Goal: Information Seeking & Learning: Learn about a topic

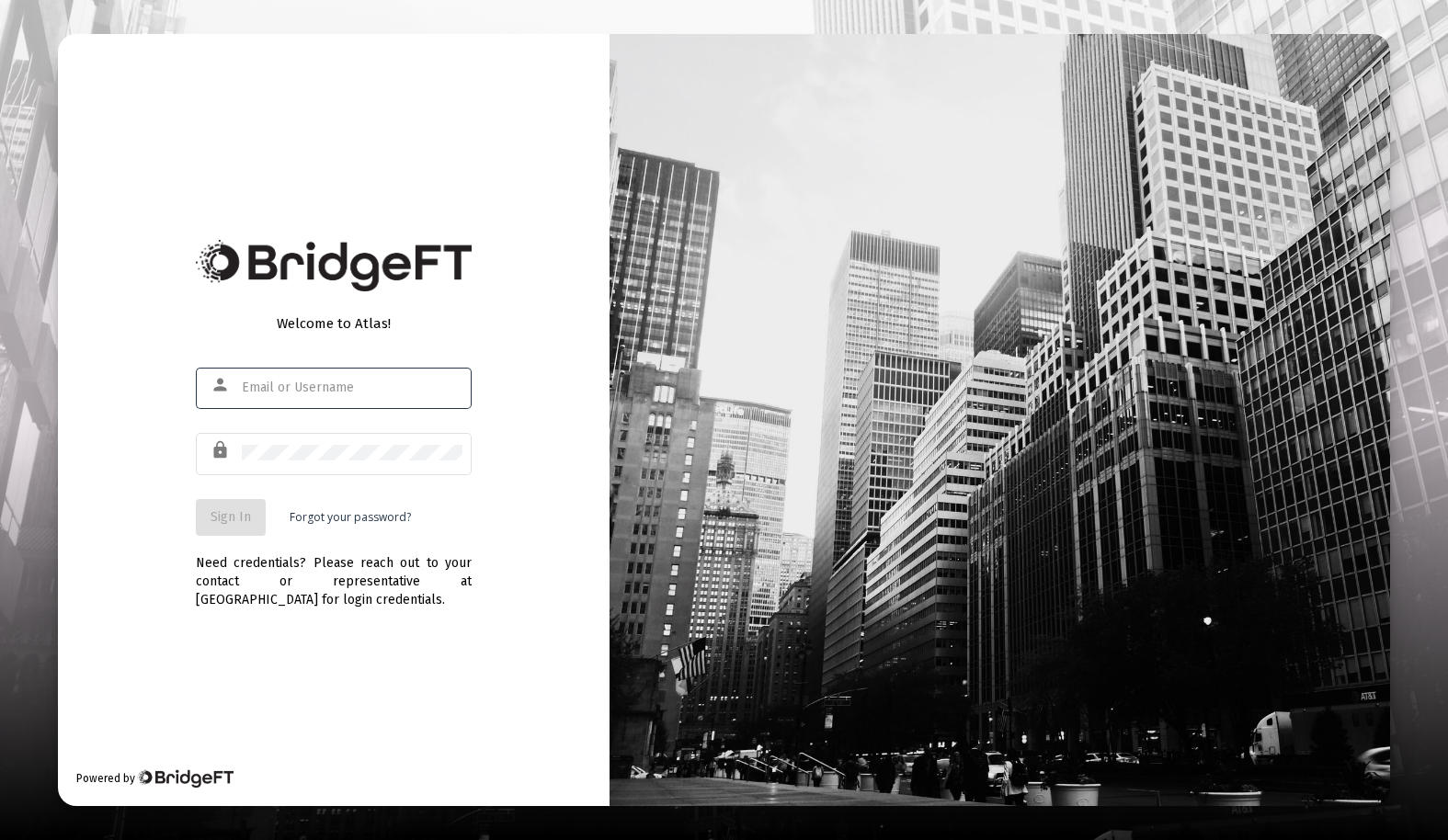
type input "[EMAIL_ADDRESS][DOMAIN_NAME]"
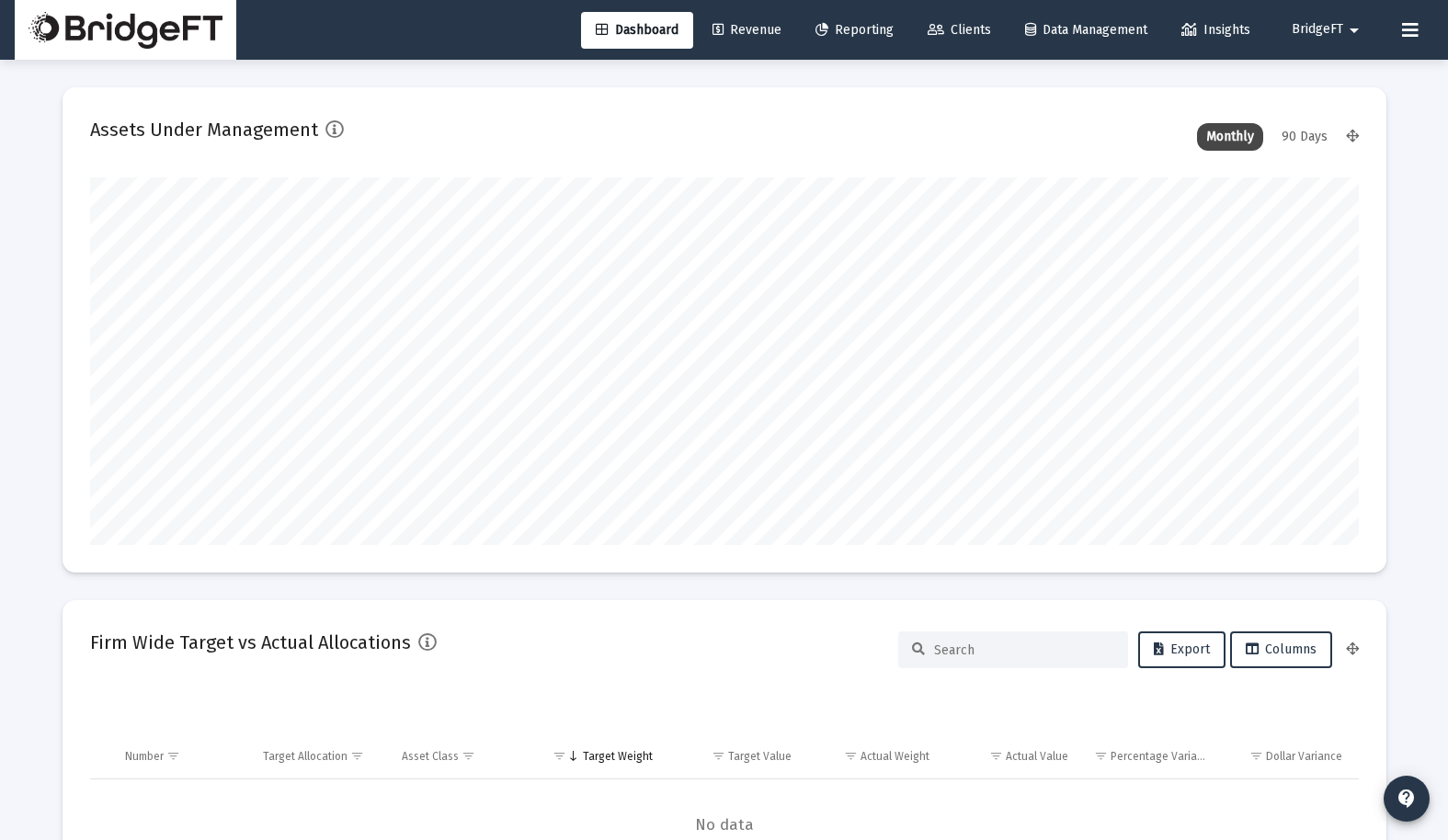
type input "[DATE]"
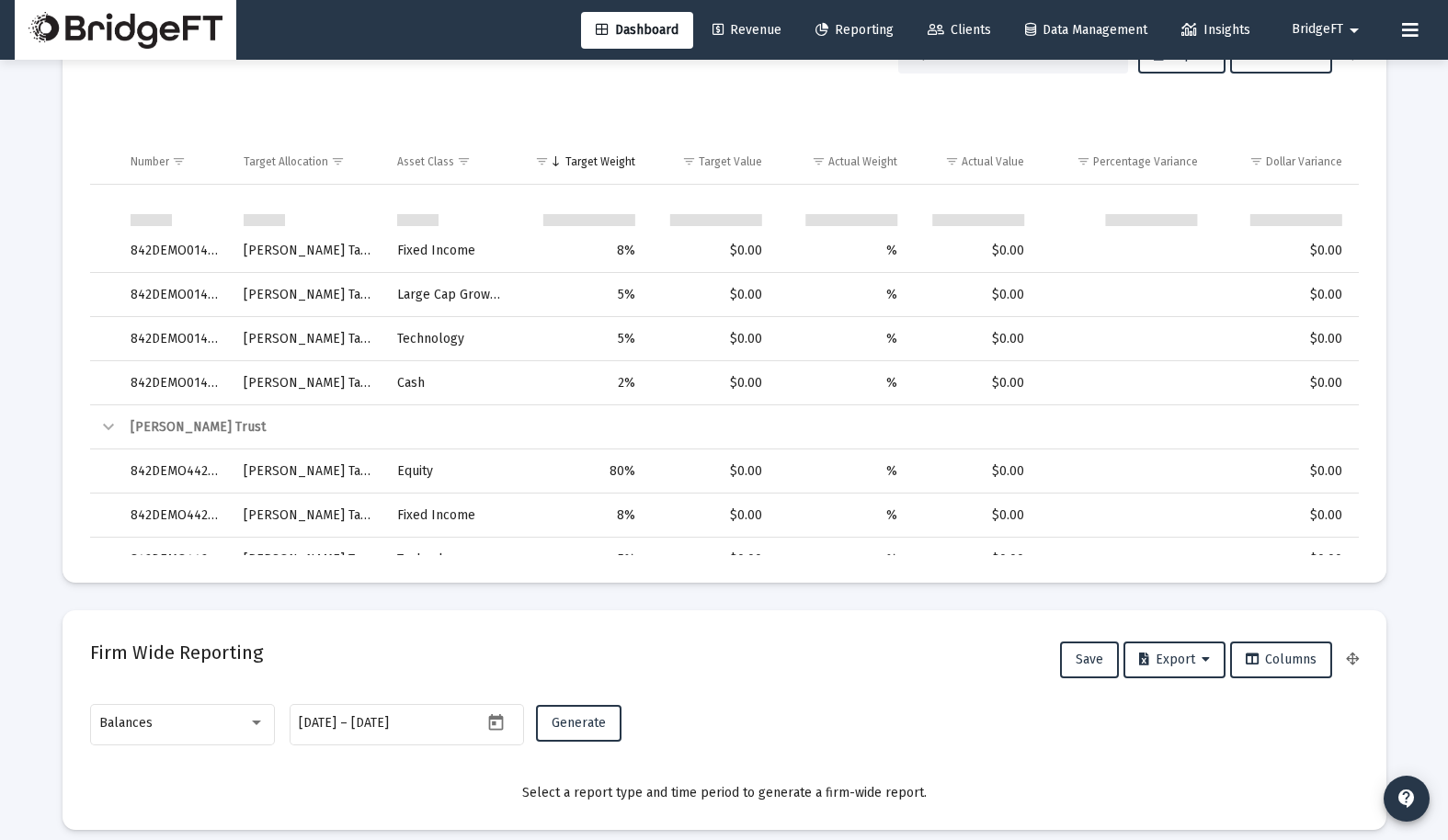
scroll to position [615, 0]
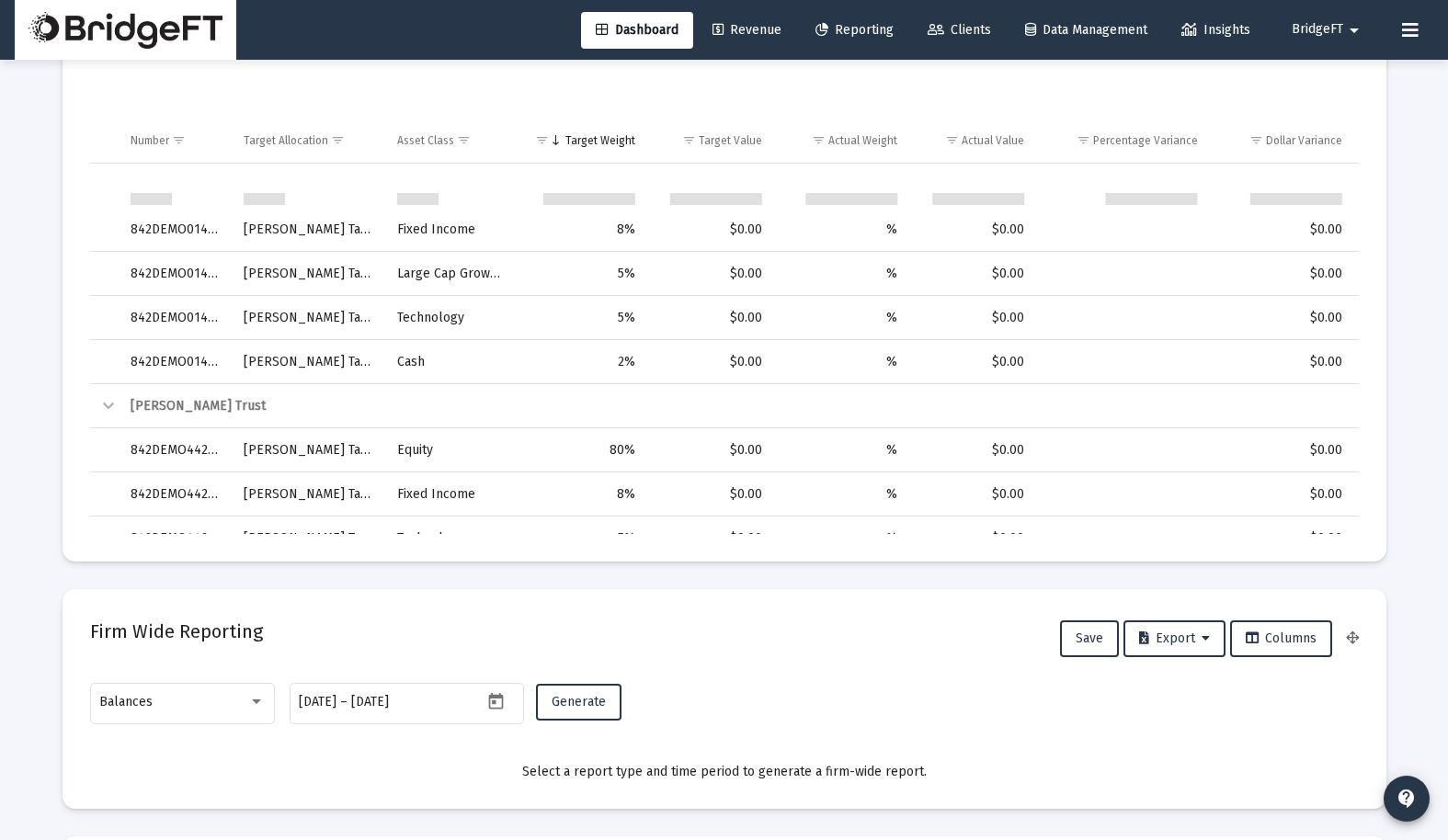
click at [1224, 33] on span "Insights" at bounding box center [1216, 30] width 69 height 16
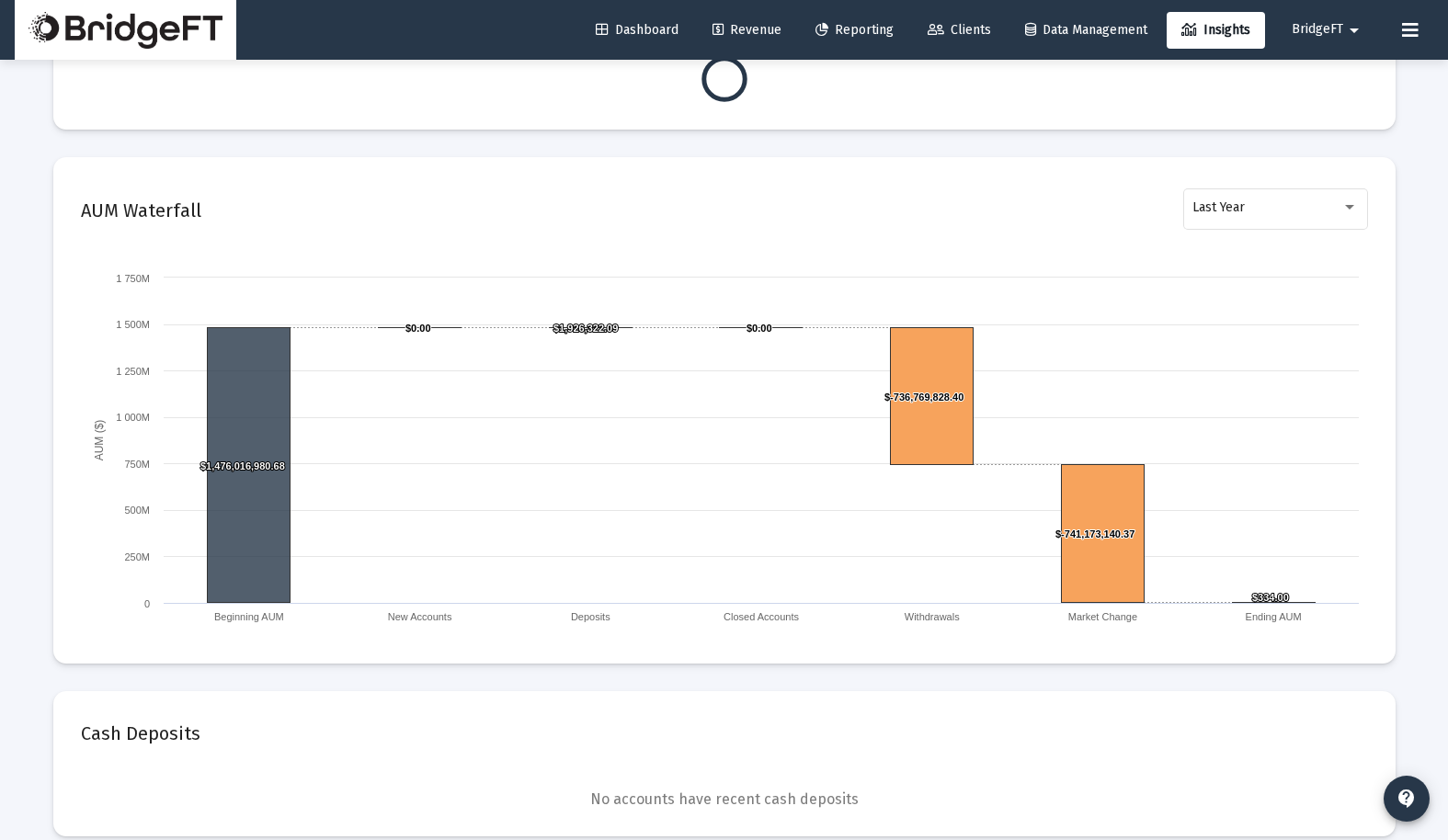
scroll to position [1338, 0]
click at [1288, 204] on div "Last Year" at bounding box center [1267, 207] width 149 height 15
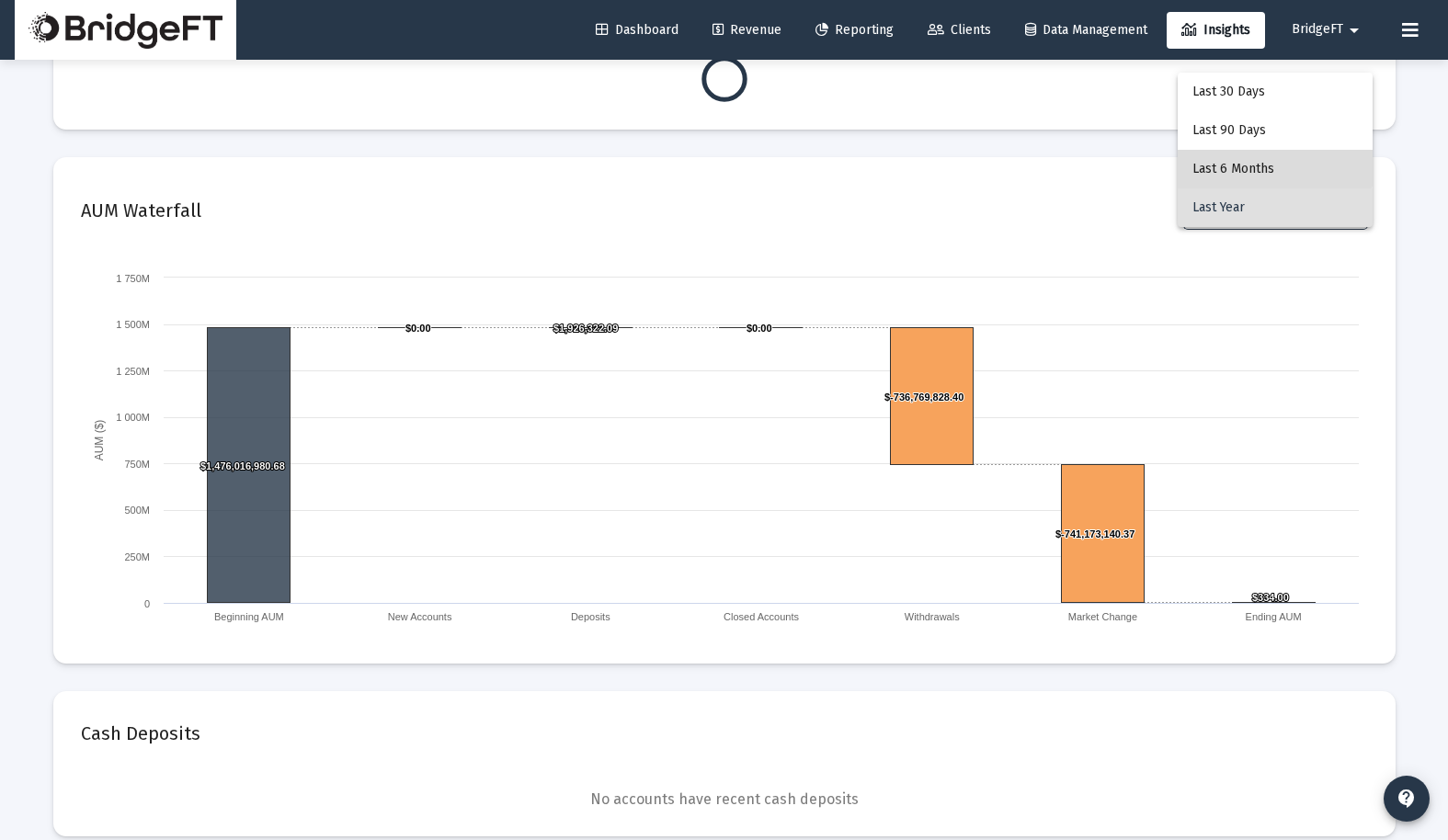
click at [1274, 167] on span "Last 6 Months" at bounding box center [1276, 168] width 165 height 38
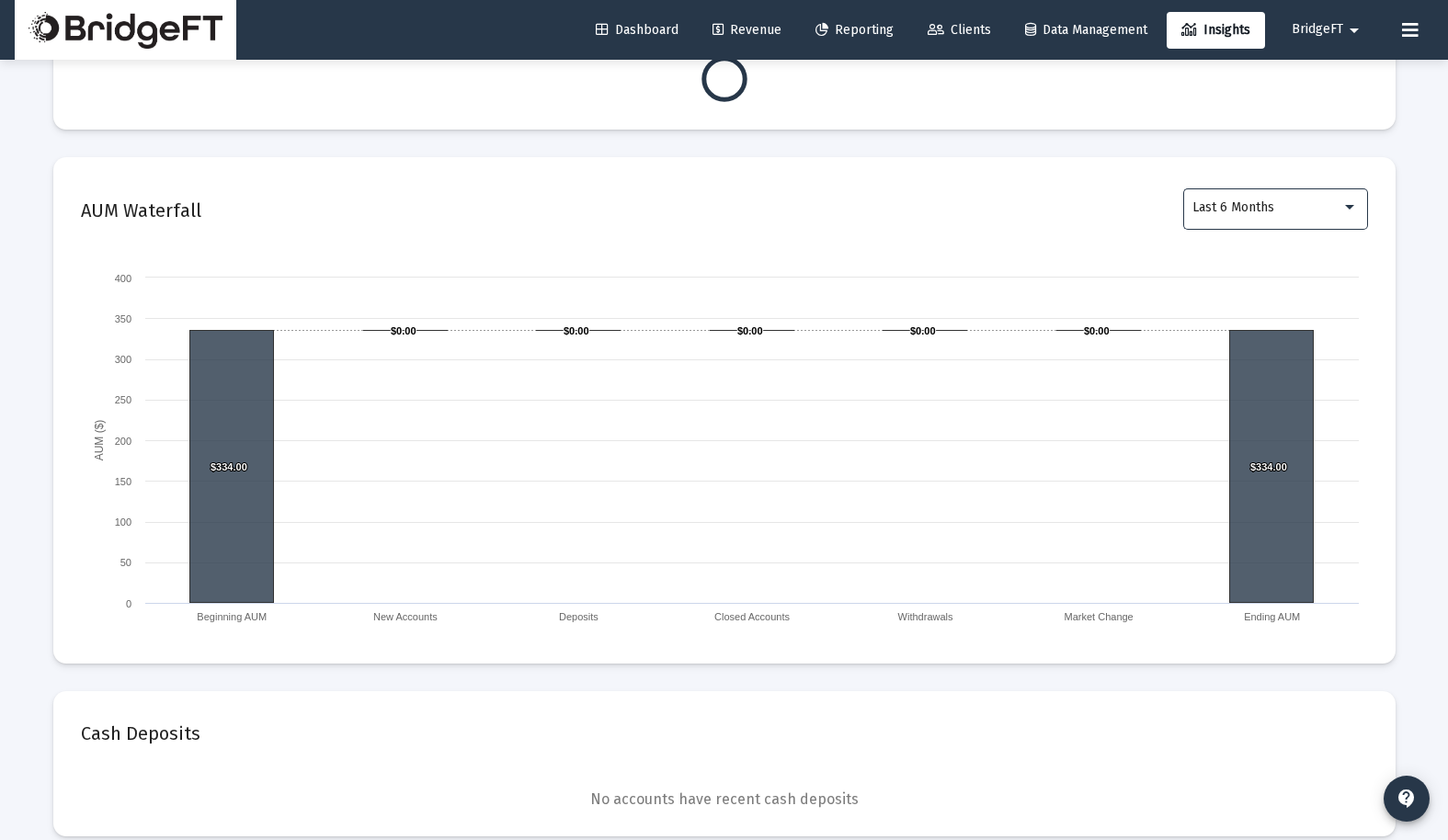
click at [1275, 205] on div "Last 6 Months" at bounding box center [1267, 207] width 149 height 15
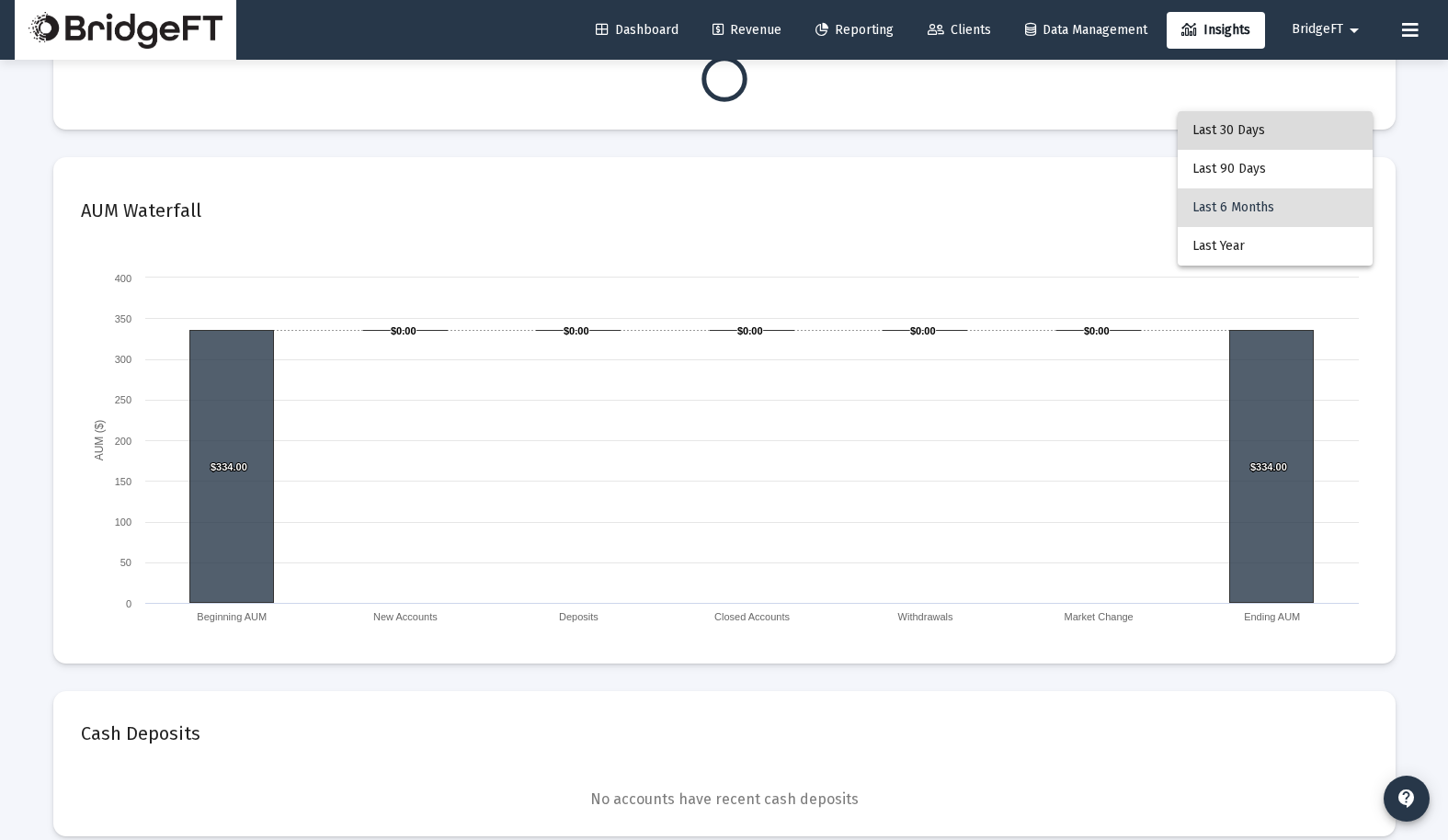
click at [1270, 136] on span "Last 30 Days" at bounding box center [1276, 130] width 165 height 38
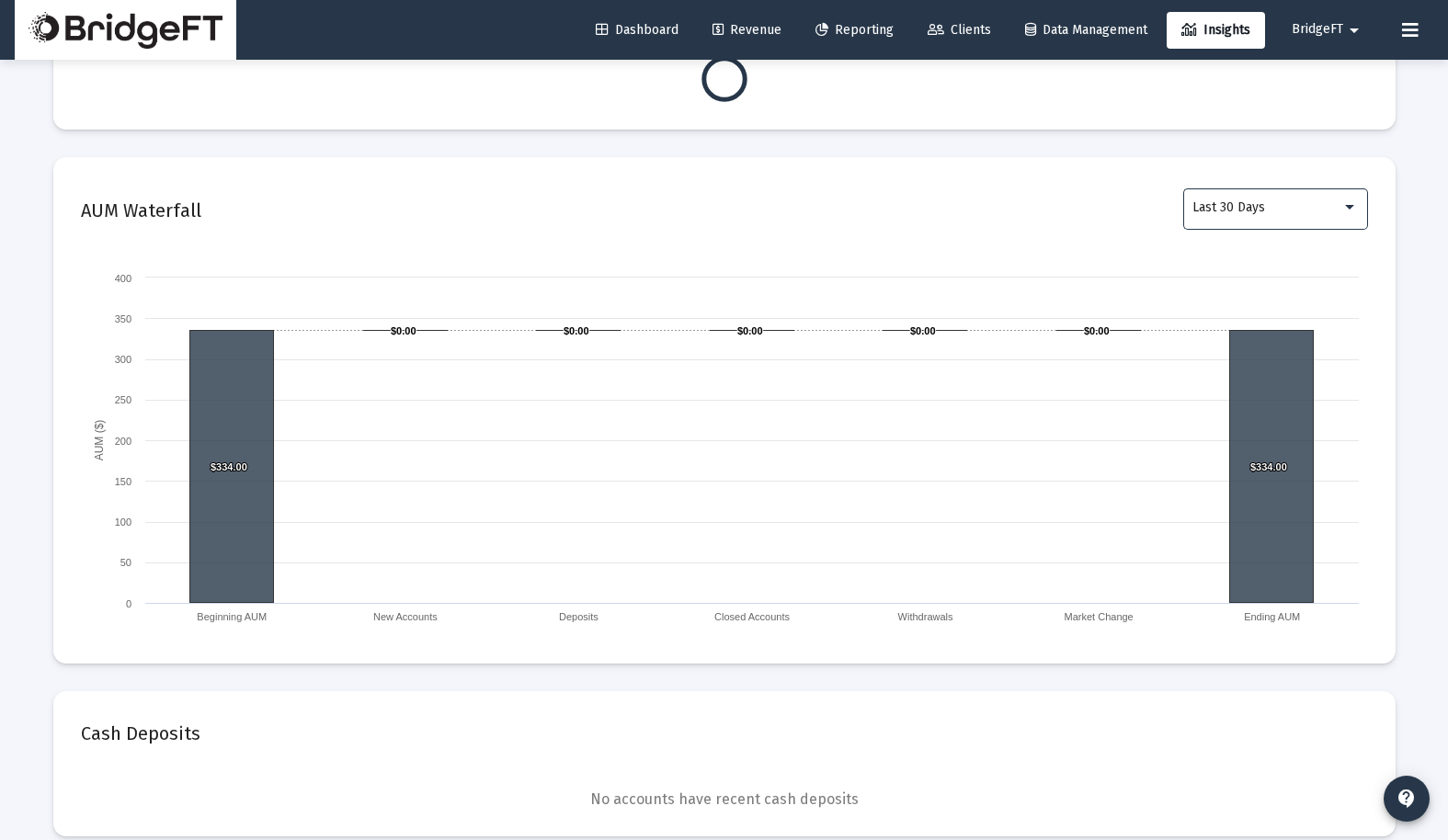
click at [1282, 208] on div "Last 30 Days" at bounding box center [1267, 207] width 149 height 15
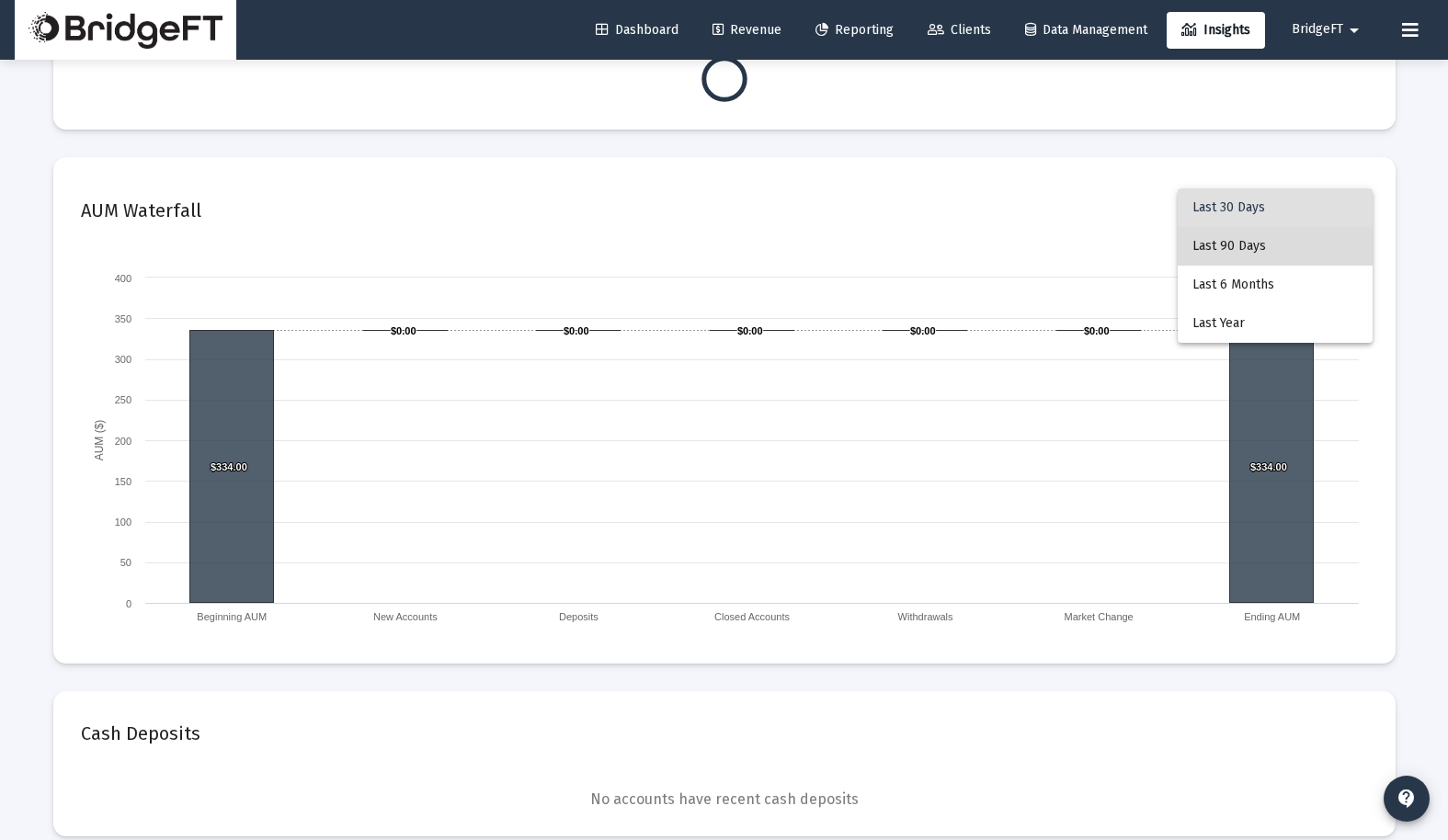
click at [1283, 245] on span "Last 90 Days" at bounding box center [1276, 246] width 165 height 38
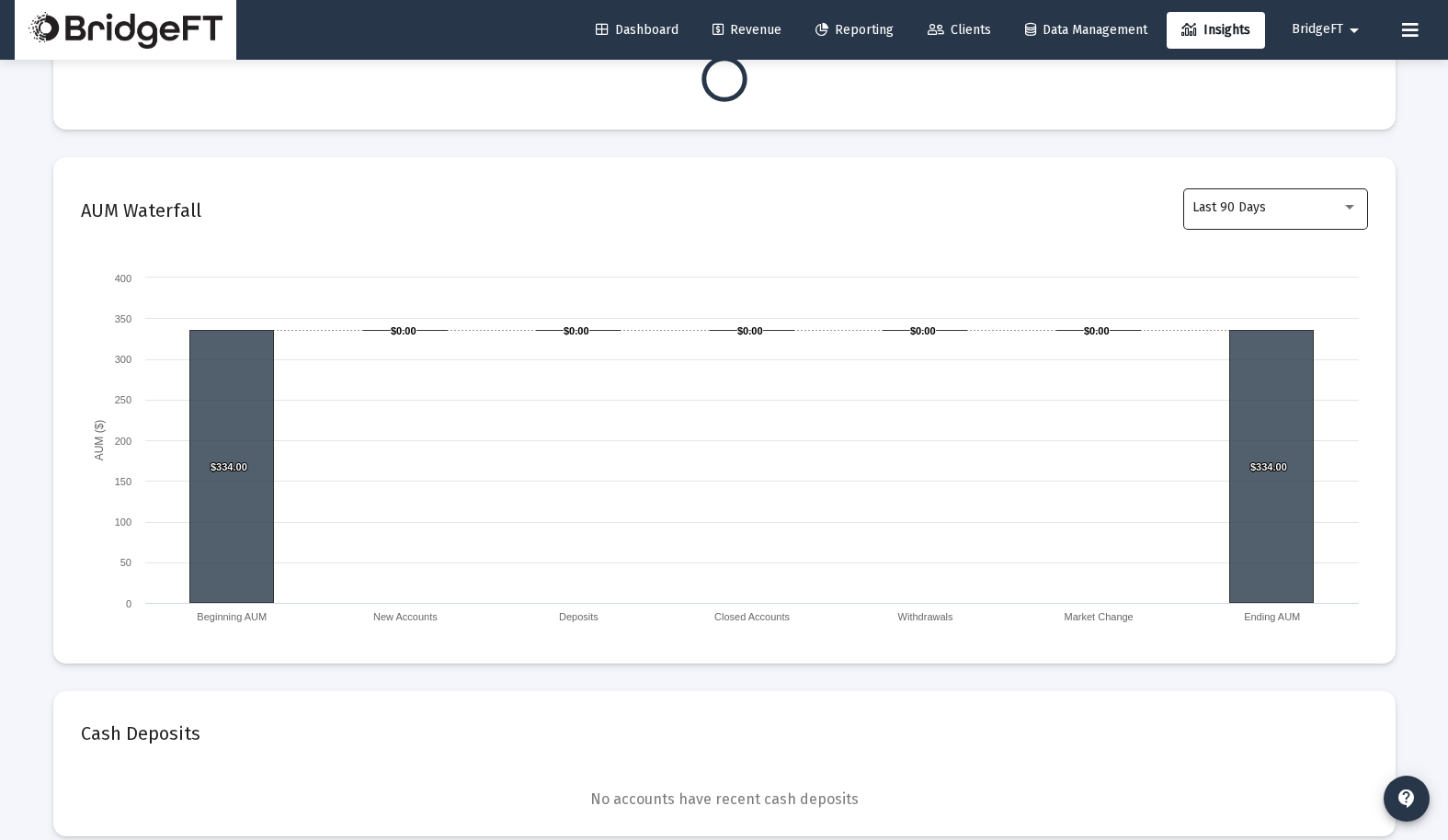
click at [1290, 195] on div "Last 90 Days" at bounding box center [1276, 208] width 165 height 45
click at [1283, 283] on span "Last Year" at bounding box center [1276, 285] width 165 height 38
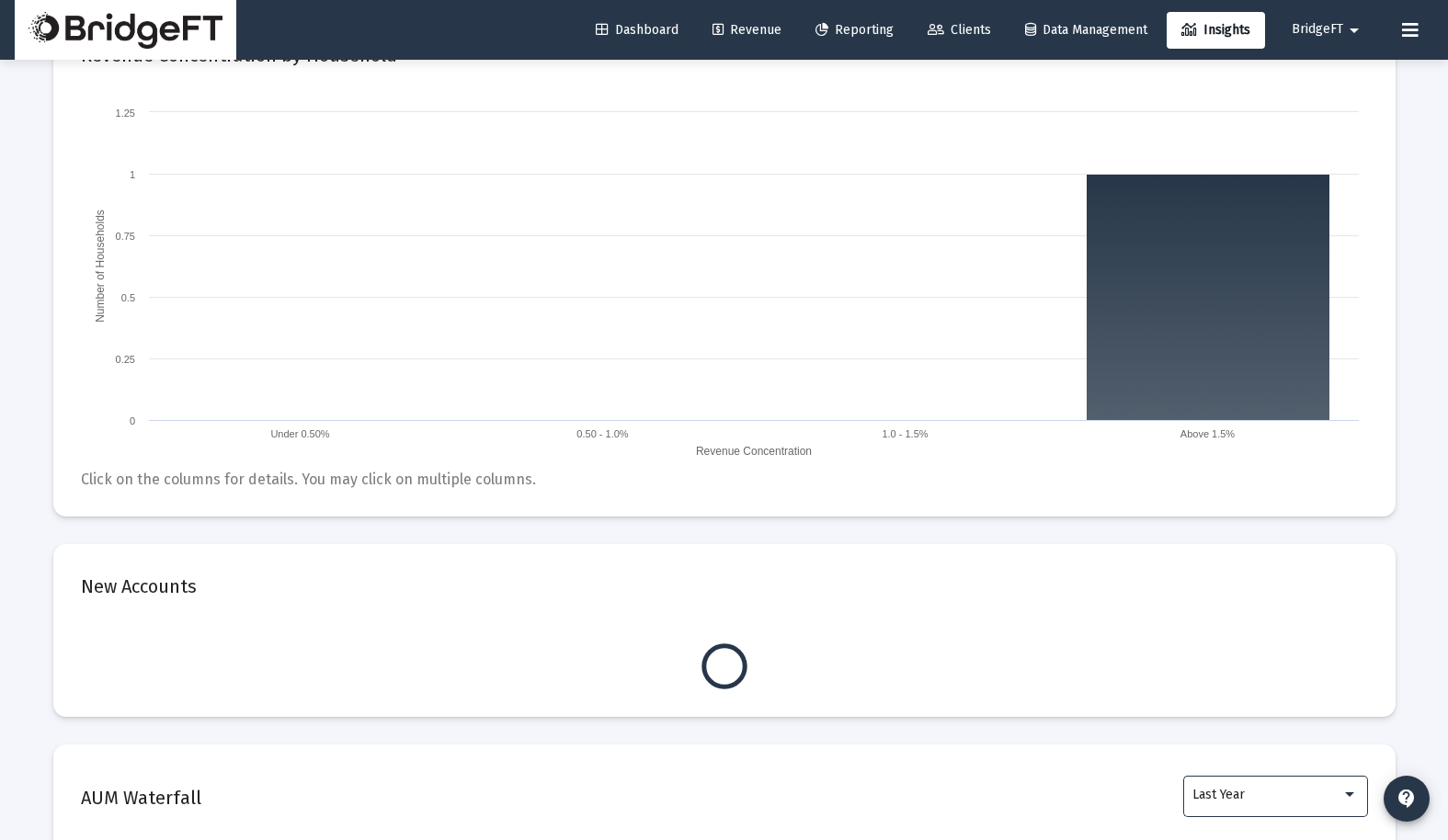
scroll to position [745, 0]
